Goal: Find specific page/section: Find specific page/section

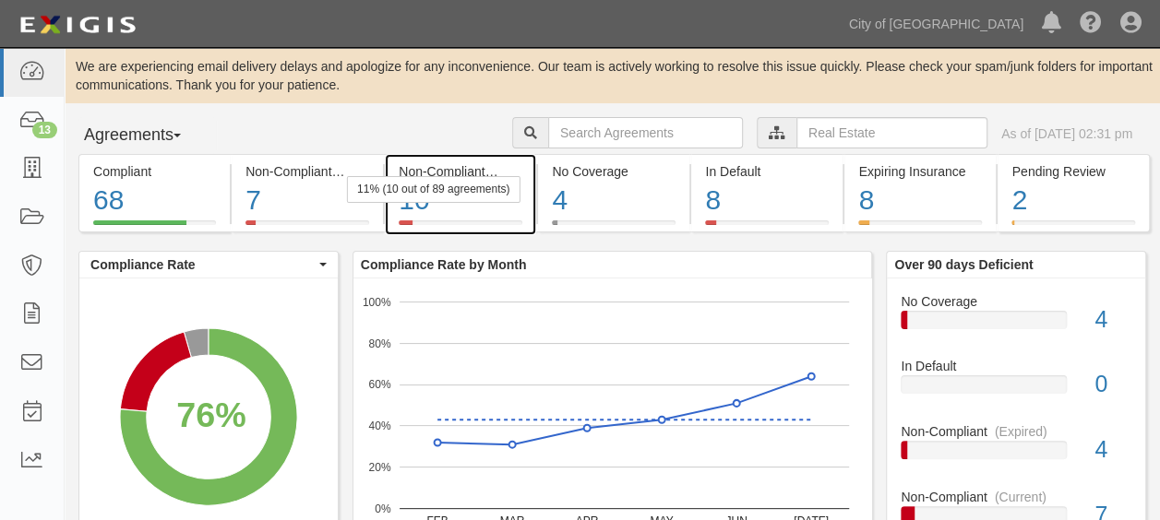
click at [412, 211] on div "10" at bounding box center [461, 201] width 124 height 40
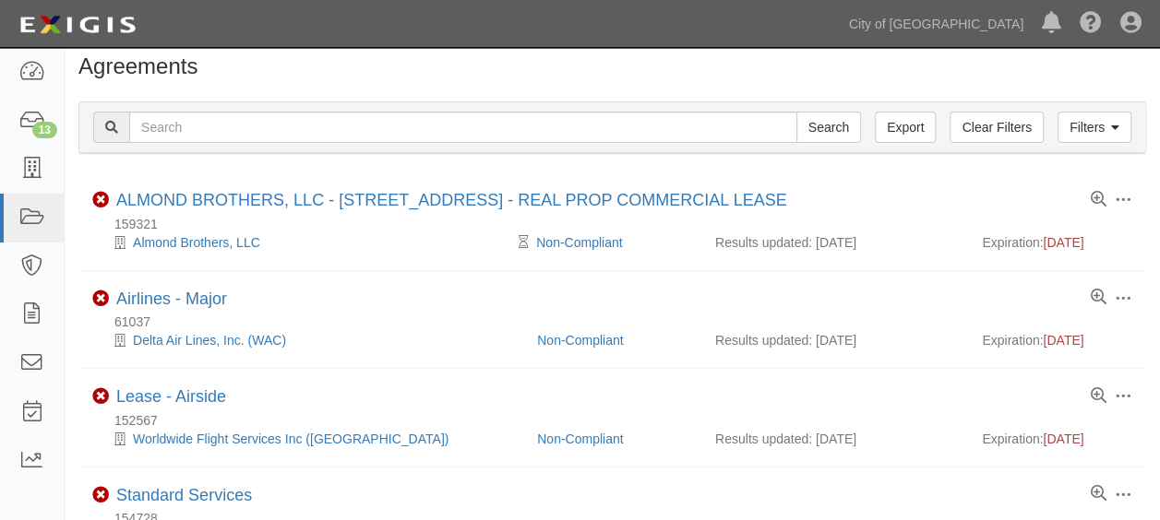
scroll to position [62, 0]
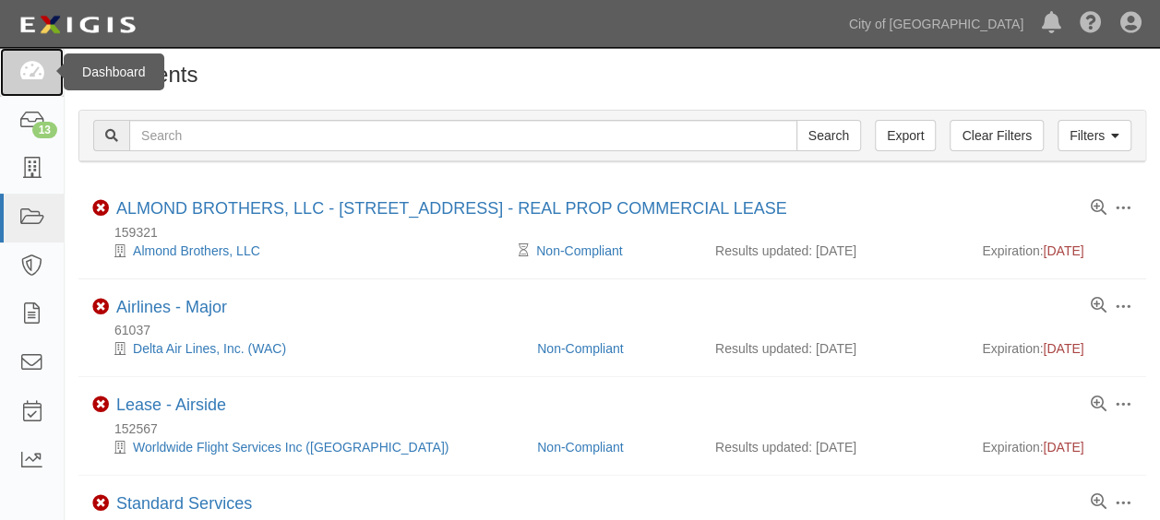
click at [34, 65] on icon at bounding box center [31, 72] width 26 height 21
